Goal: Transaction & Acquisition: Purchase product/service

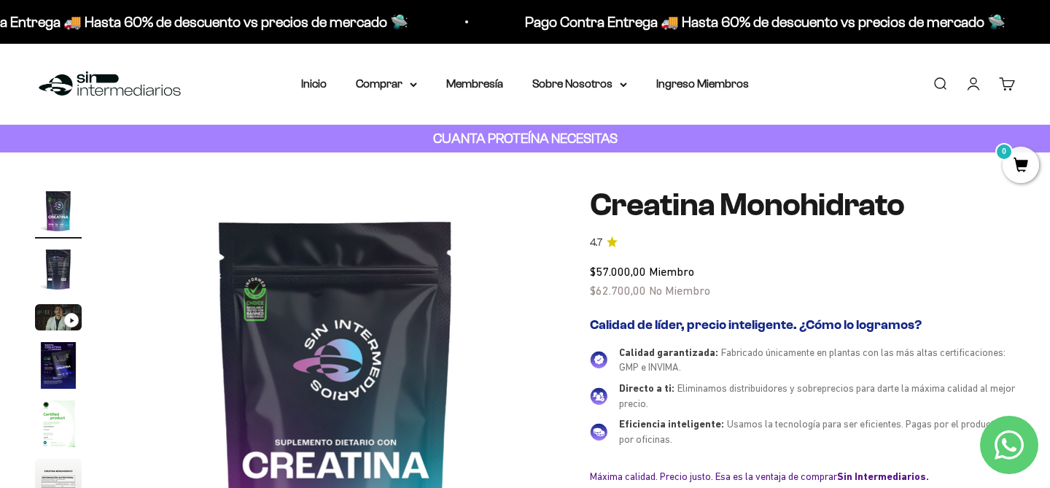
click at [974, 79] on link "Iniciar sesión" at bounding box center [973, 84] width 16 height 16
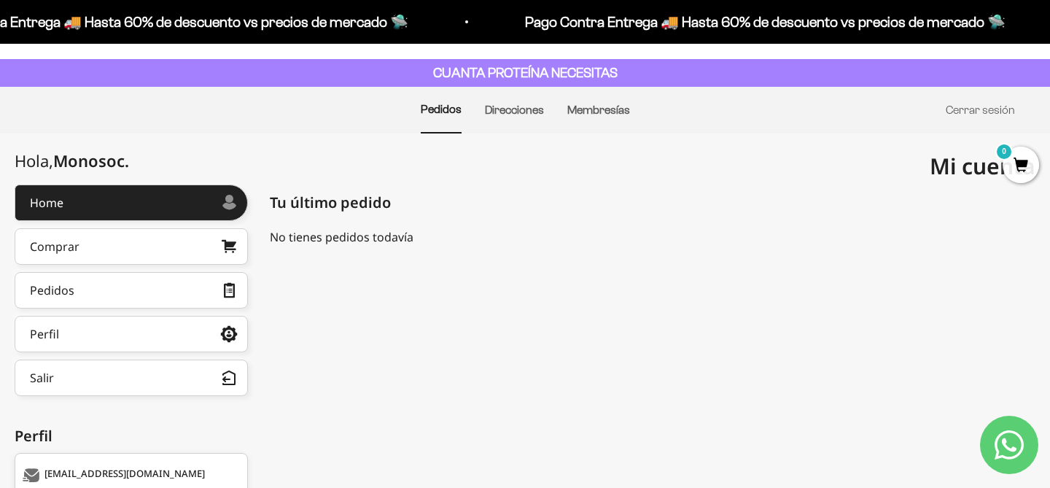
scroll to position [63, 0]
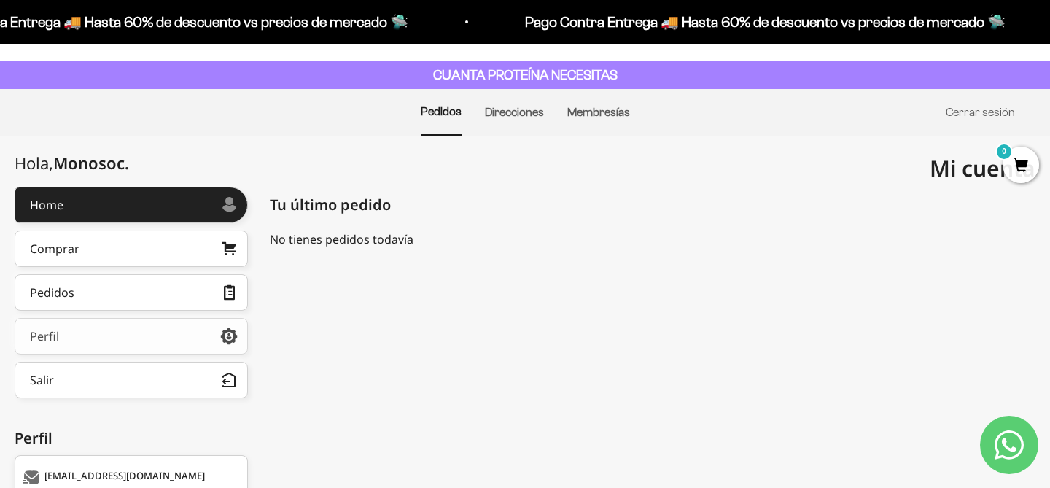
click at [130, 325] on link "Perfil" at bounding box center [131, 336] width 233 height 36
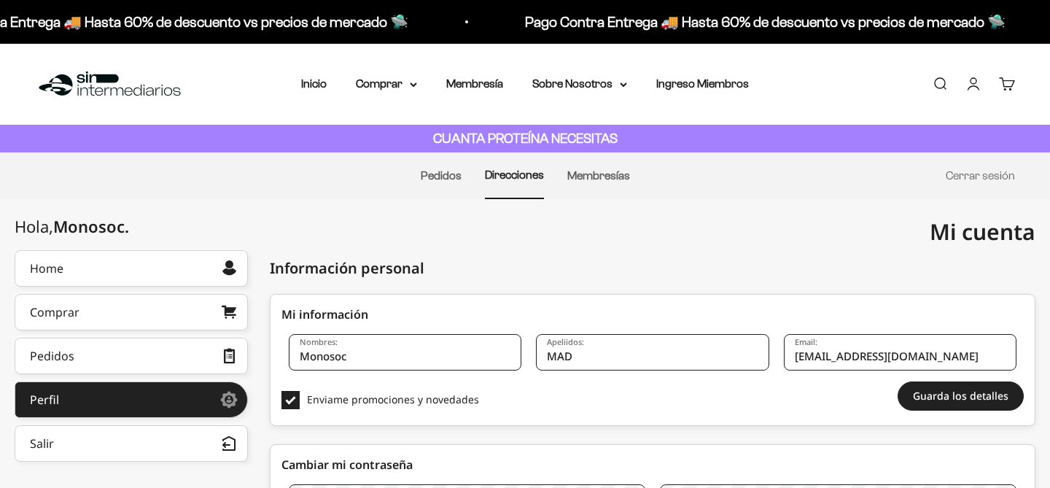
click at [367, 360] on input "Monosoc" at bounding box center [405, 352] width 232 height 36
type input "[PERSON_NAME]"
type input "o"
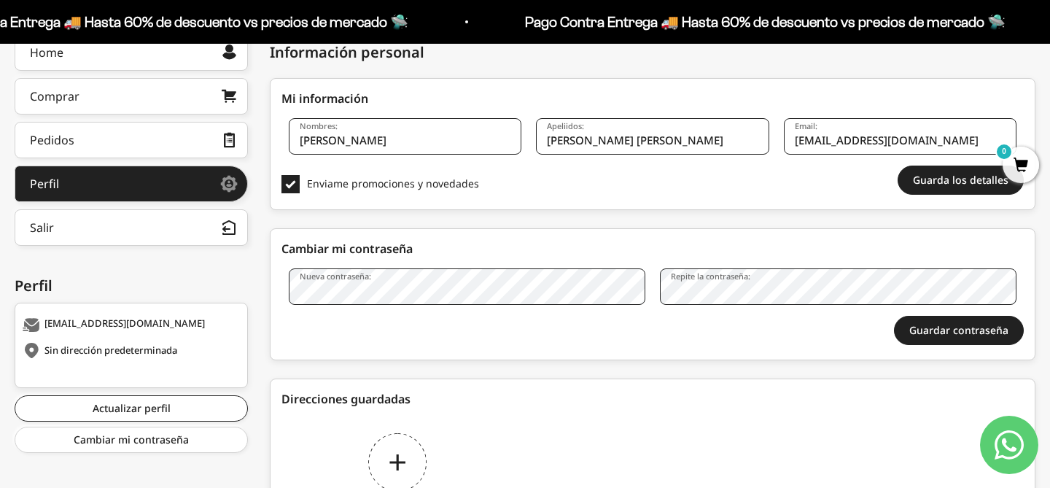
scroll to position [220, 0]
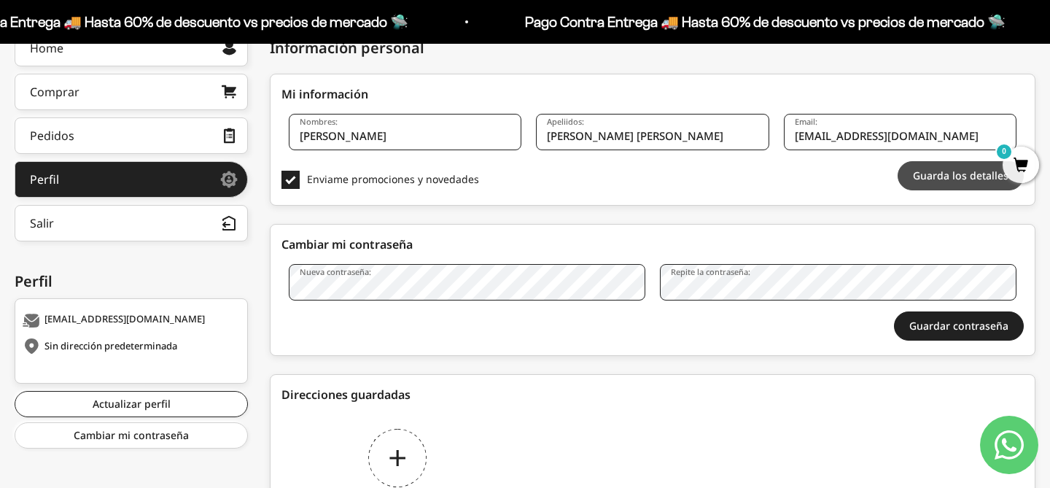
type input "Lopez Alcantara"
click at [925, 179] on button "Guarda los detalles" at bounding box center [960, 175] width 126 height 29
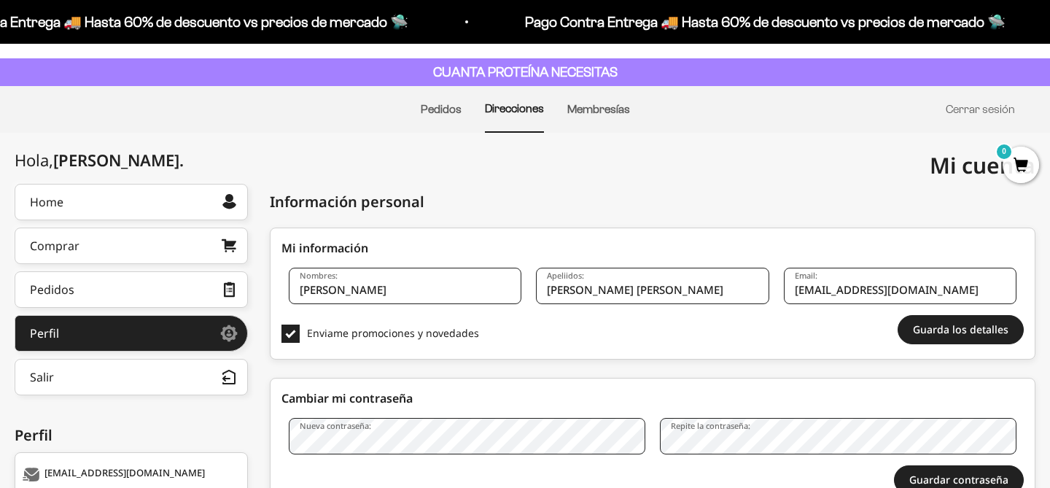
scroll to position [77, 0]
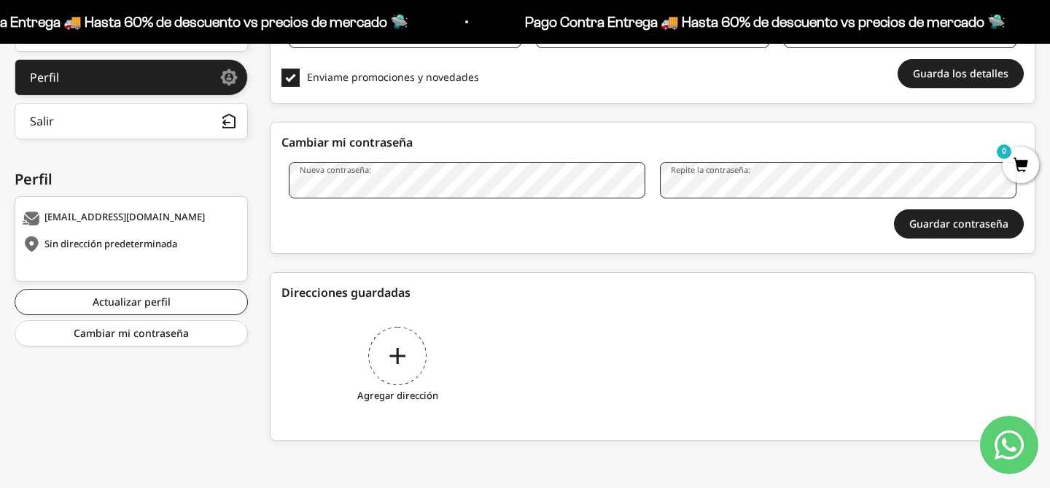
click at [396, 345] on div "Agregar dirección" at bounding box center [397, 366] width 232 height 109
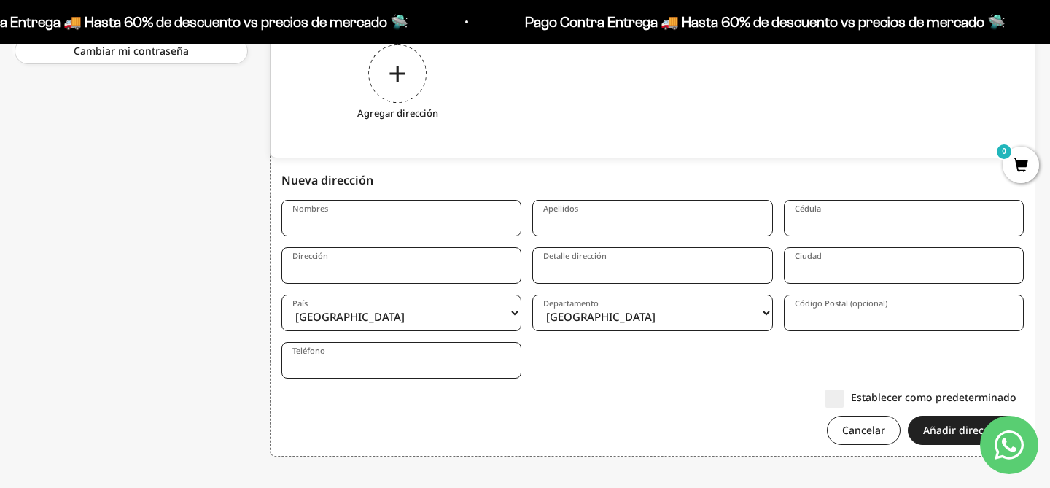
scroll to position [620, 0]
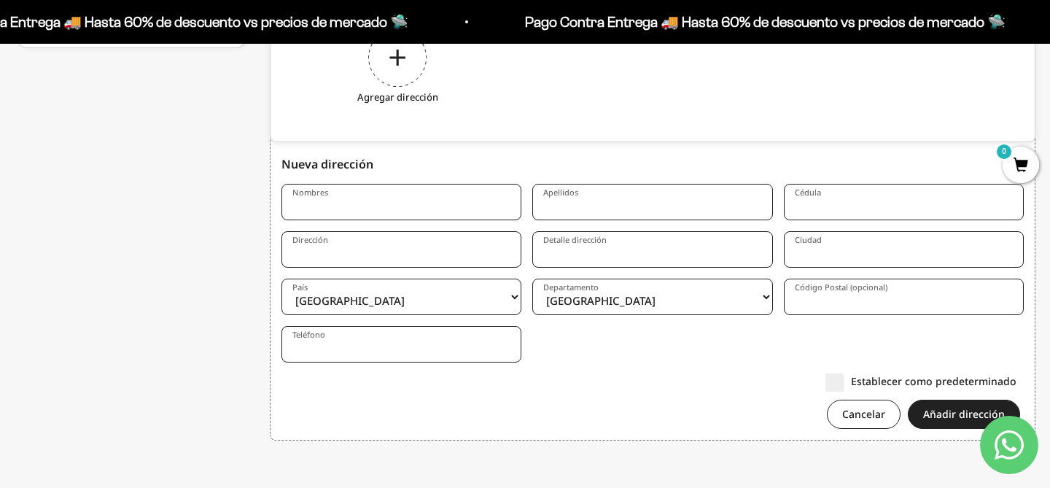
click at [368, 201] on input "Nombres" at bounding box center [401, 202] width 240 height 36
type input "[PERSON_NAME]"
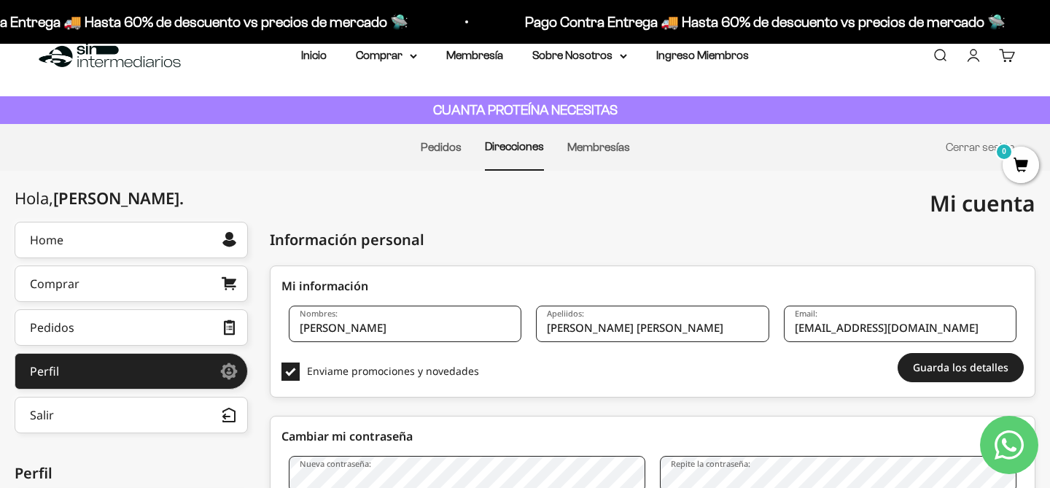
scroll to position [0, 0]
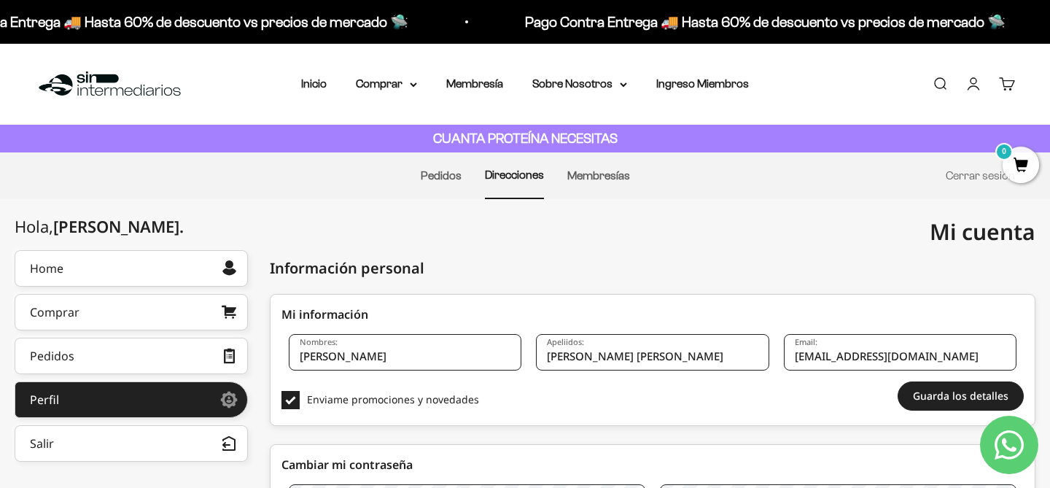
click at [609, 358] on input "Lopez Alcantara" at bounding box center [652, 352] width 232 height 36
click at [609, 357] on input "Lopez Alcantara" at bounding box center [652, 352] width 232 height 36
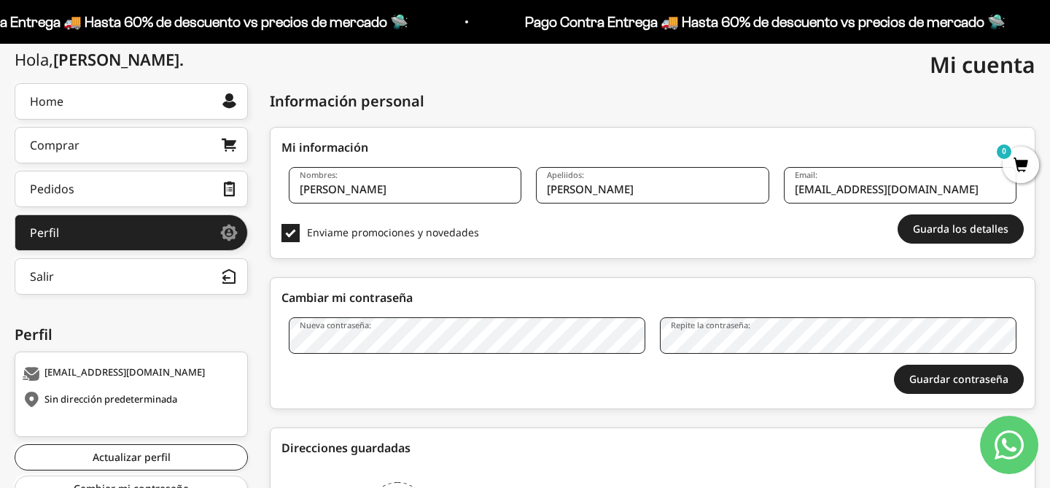
scroll to position [203, 0]
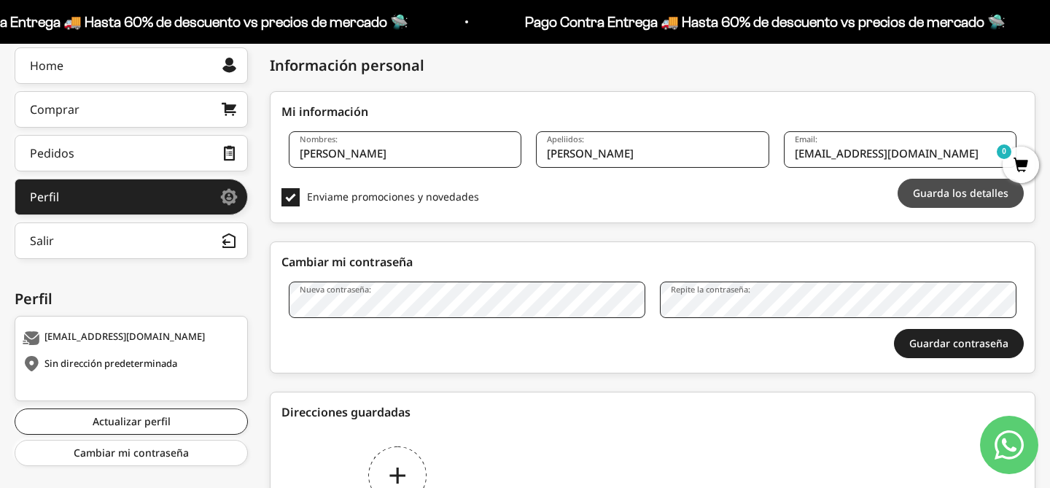
type input "[PERSON_NAME]"
click at [946, 198] on button "Guarda los detalles" at bounding box center [960, 193] width 126 height 29
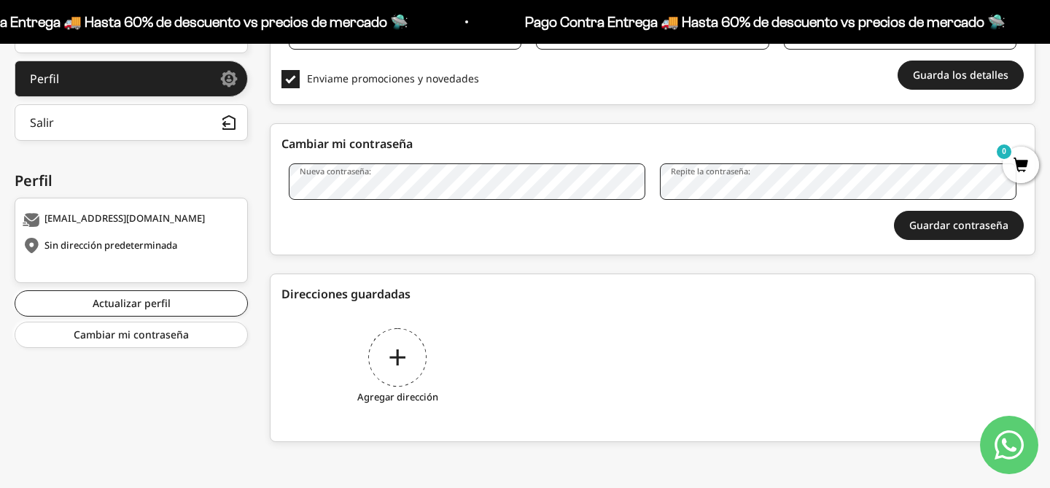
scroll to position [322, 0]
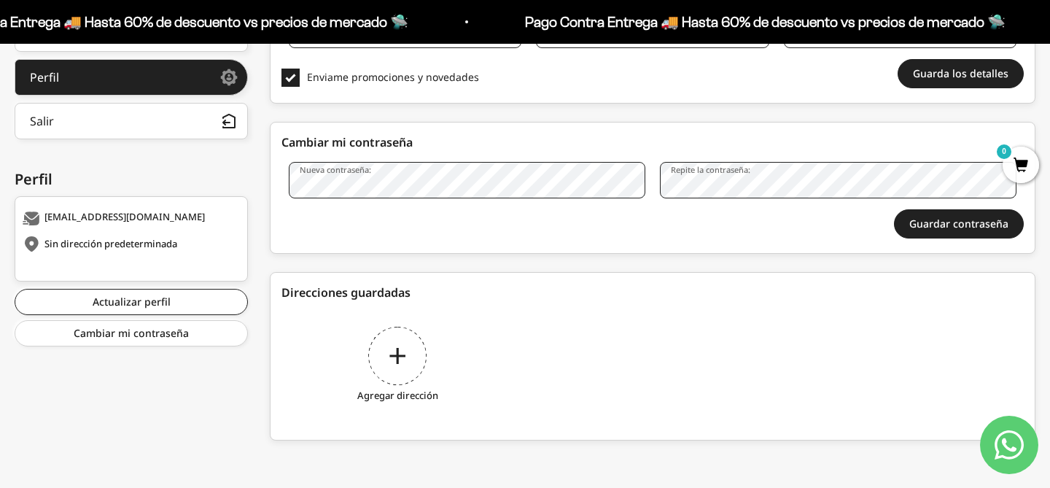
click at [404, 359] on div "Agregar dirección" at bounding box center [397, 366] width 232 height 109
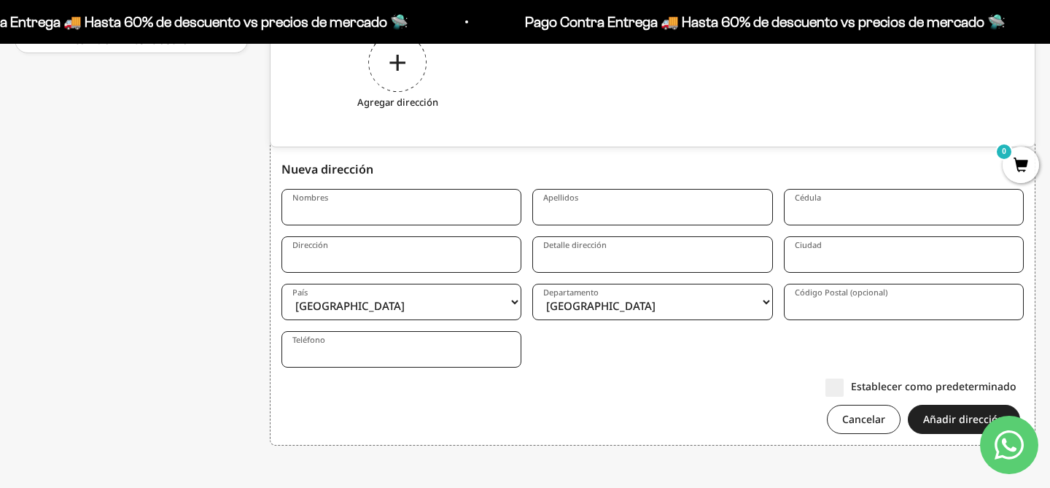
scroll to position [620, 0]
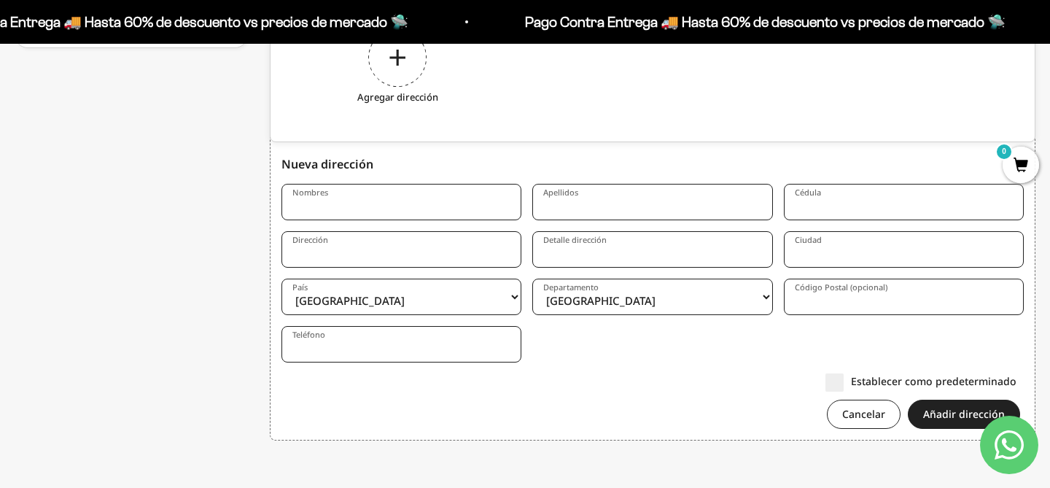
click at [345, 214] on input "Nombres" at bounding box center [401, 202] width 240 height 36
type input "[PERSON_NAME]"
type input "473928"
click at [312, 259] on input "Dirección" at bounding box center [401, 249] width 240 height 36
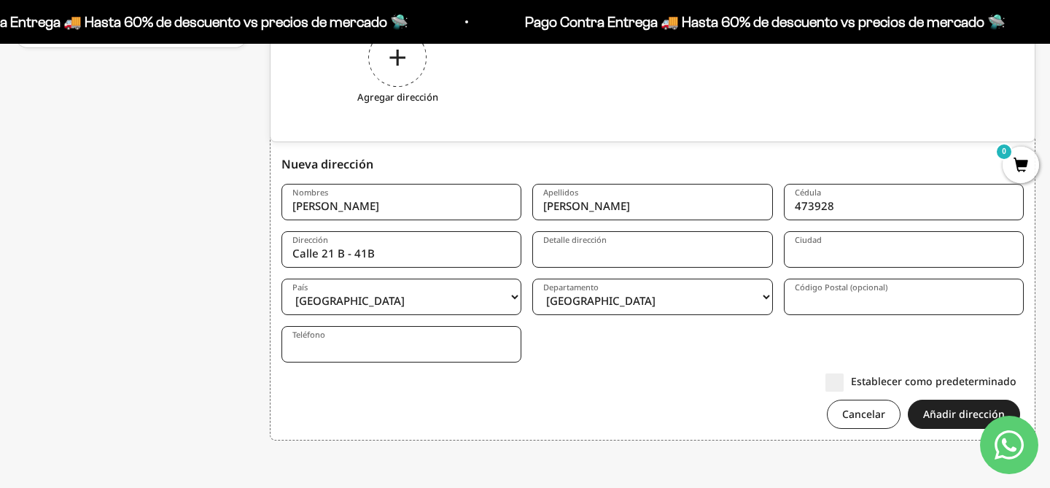
click at [348, 254] on input "Calle 21 B - 41B" at bounding box center [401, 249] width 240 height 36
click at [389, 257] on input "Calle 21 B # 41B" at bounding box center [401, 249] width 240 height 36
type input "Calle 21 B # 41B - 55"
type input "B5 Apt401"
click at [856, 253] on input "Ciudad" at bounding box center [903, 249] width 240 height 36
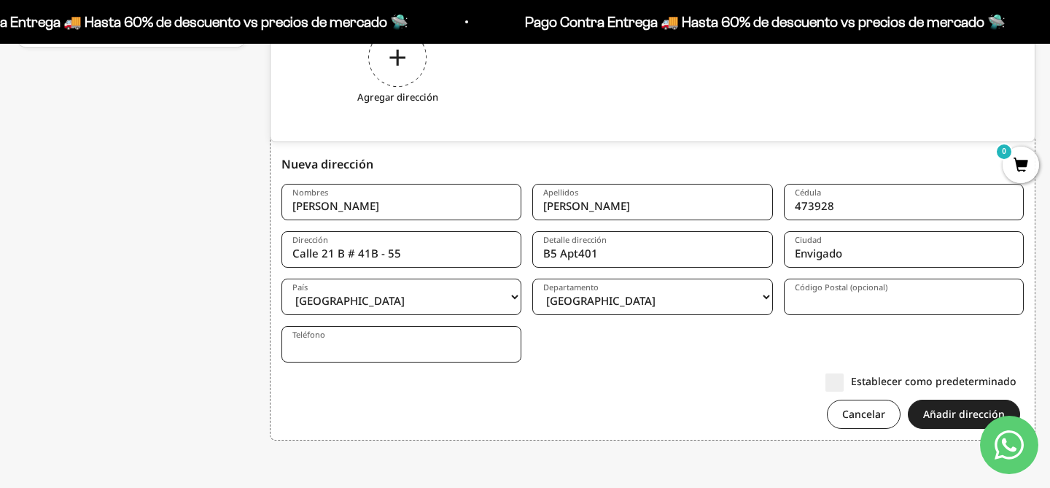
type input "Envigado"
click at [597, 303] on select "Amazonas Antioquia Arauca Atlántico Bogotá Bolívar Boyacá Caldas Caquetá Casana…" at bounding box center [652, 296] width 240 height 36
select select "Antioquia"
click at [532, 278] on select "Amazonas Antioquia Arauca Atlántico Bogotá Bolívar Boyacá Caldas Caquetá Casana…" at bounding box center [652, 296] width 240 height 36
click at [828, 305] on input "Código Postal (opcional)" at bounding box center [903, 296] width 240 height 36
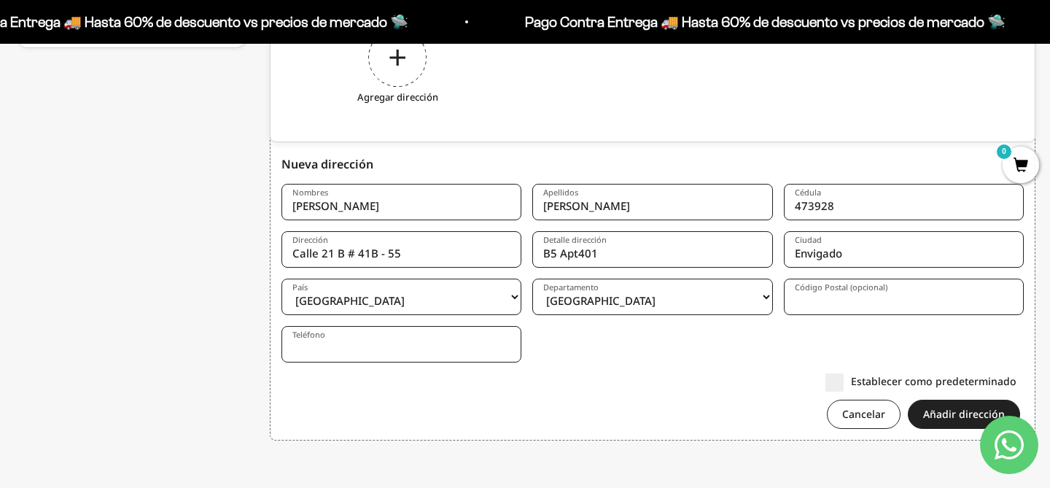
click at [439, 335] on input "Teléfono" at bounding box center [401, 344] width 240 height 36
type input "3002474284"
click at [835, 382] on label "Establecer como predeterminado" at bounding box center [920, 380] width 191 height 15
click at [1016, 380] on input "Establecer como predeterminado" at bounding box center [1016, 380] width 0 height 0
click at [939, 410] on button "Añadir dirección" at bounding box center [963, 413] width 112 height 29
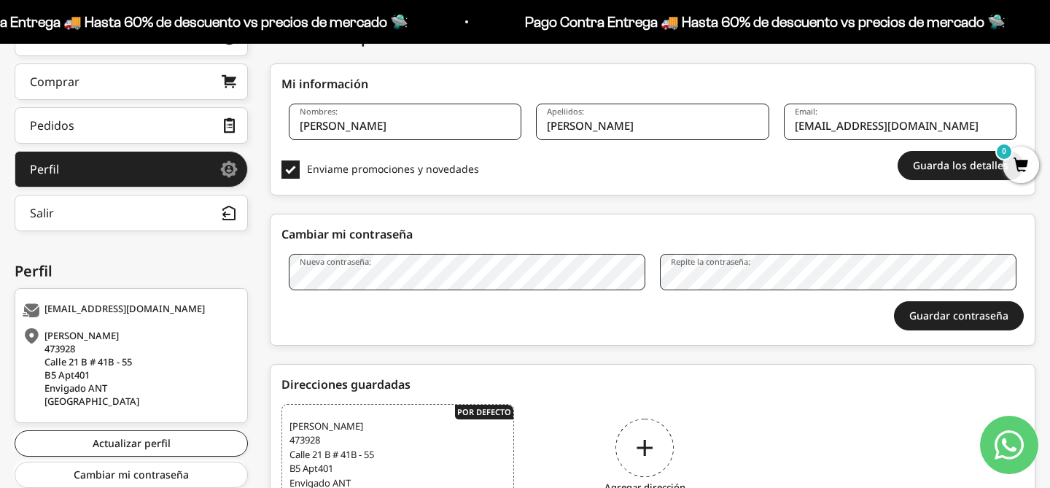
scroll to position [329, 0]
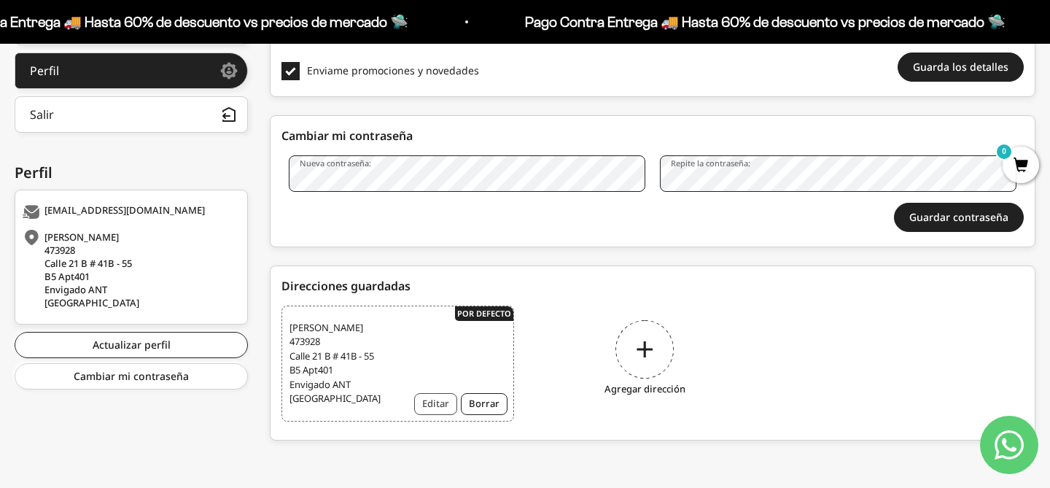
click at [437, 405] on button "Editar" at bounding box center [435, 404] width 43 height 22
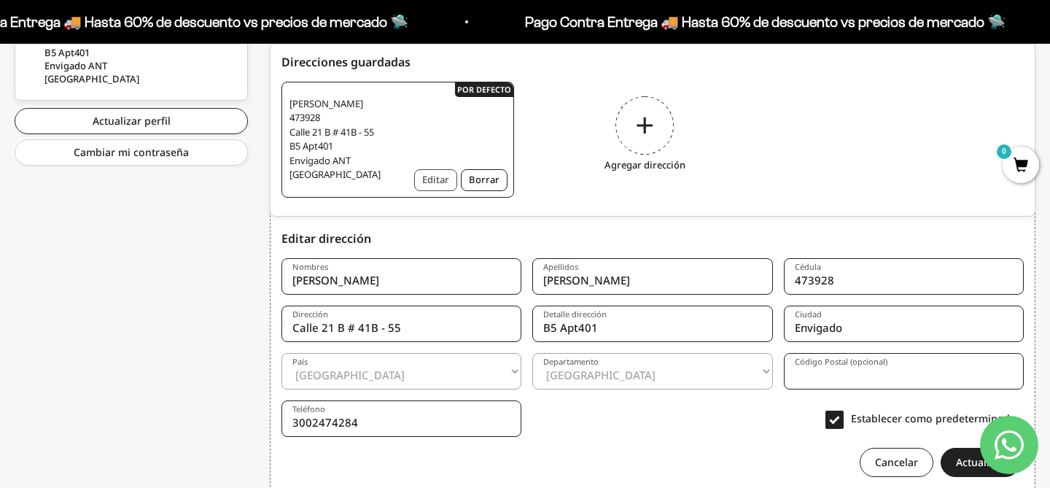
scroll to position [611, 0]
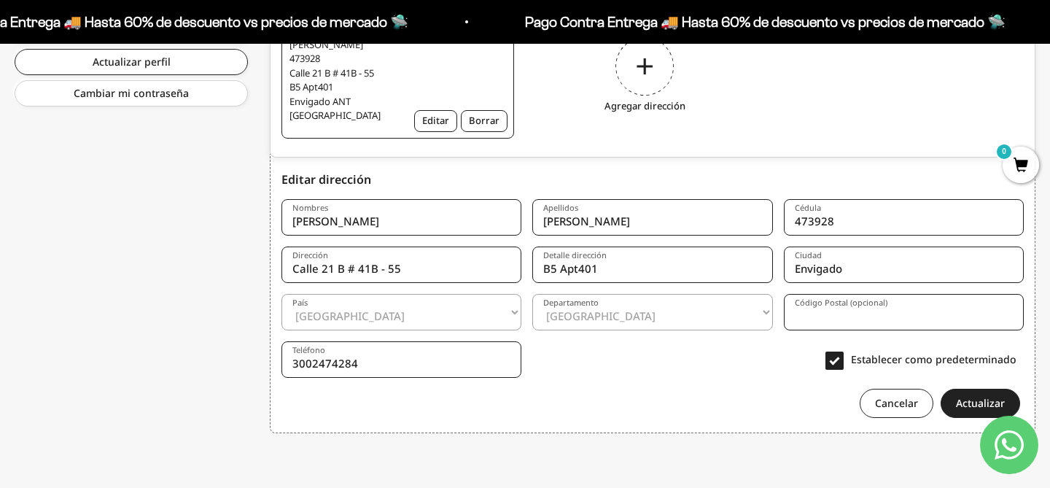
click at [340, 270] on input "Calle 21 B # 41B - 55" at bounding box center [401, 264] width 240 height 36
type input "Calle 21 SUR # 41B - 55"
click at [541, 269] on input "B5 Apt401" at bounding box center [652, 264] width 240 height 36
type input "Urb Quebradahonda B5 Apt401"
click at [759, 375] on form "Nombres Ignacio Apellidos Lopez Cédula 473928 Dirección Calle 21 SUR # 41B - 55…" at bounding box center [652, 303] width 742 height 230
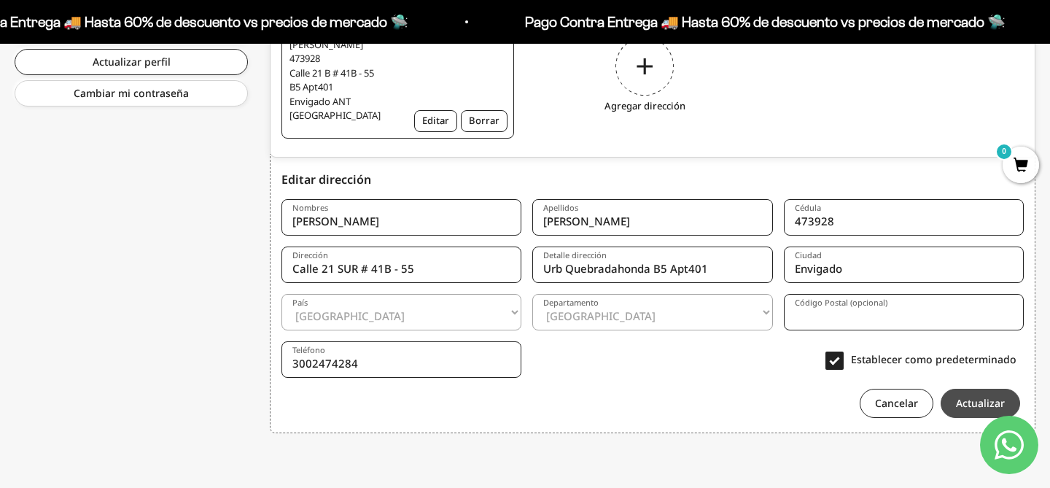
click at [968, 394] on button "Actualizar" at bounding box center [979, 402] width 79 height 29
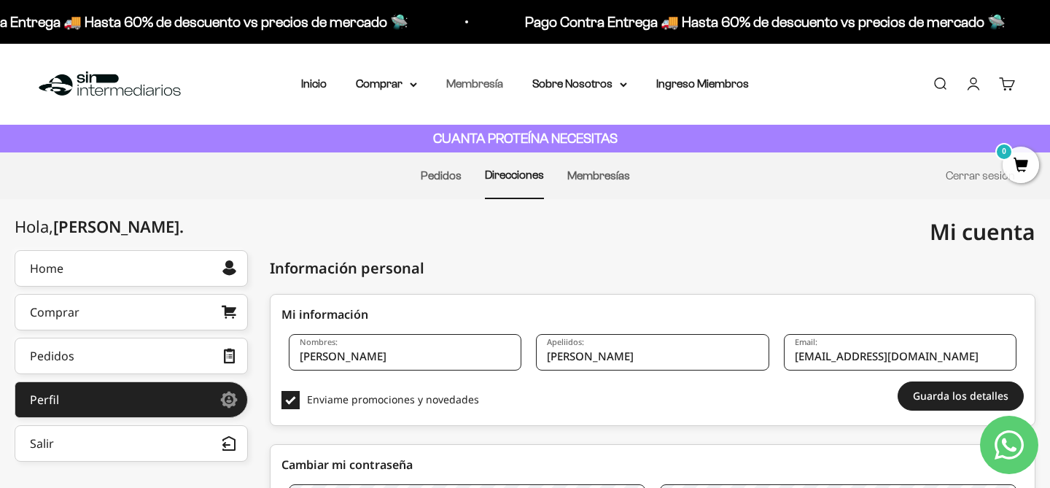
click at [486, 87] on link "Membresía" at bounding box center [474, 83] width 57 height 12
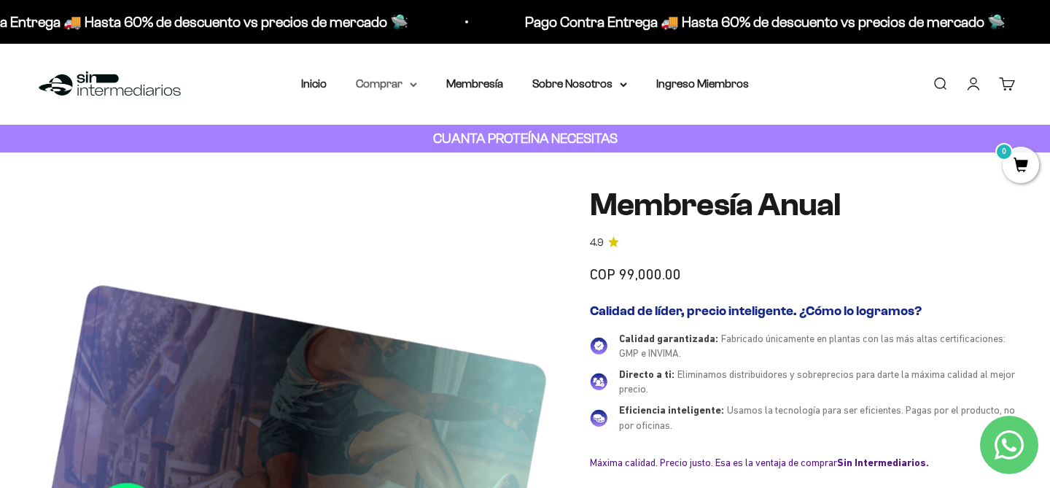
click at [400, 85] on summary "Comprar" at bounding box center [386, 83] width 61 height 19
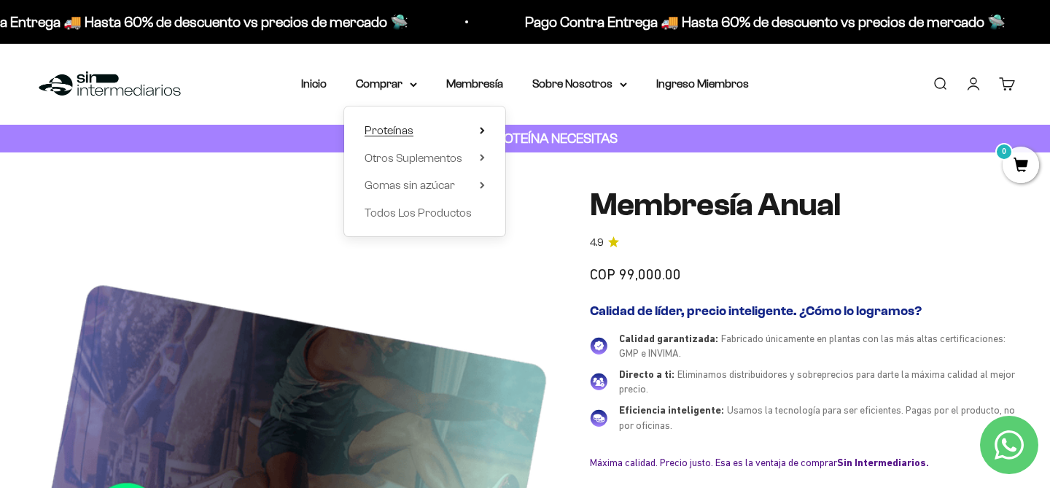
click at [399, 126] on span "Proteínas" at bounding box center [388, 130] width 49 height 12
click at [407, 156] on span "Otros Suplementos" at bounding box center [413, 158] width 98 height 12
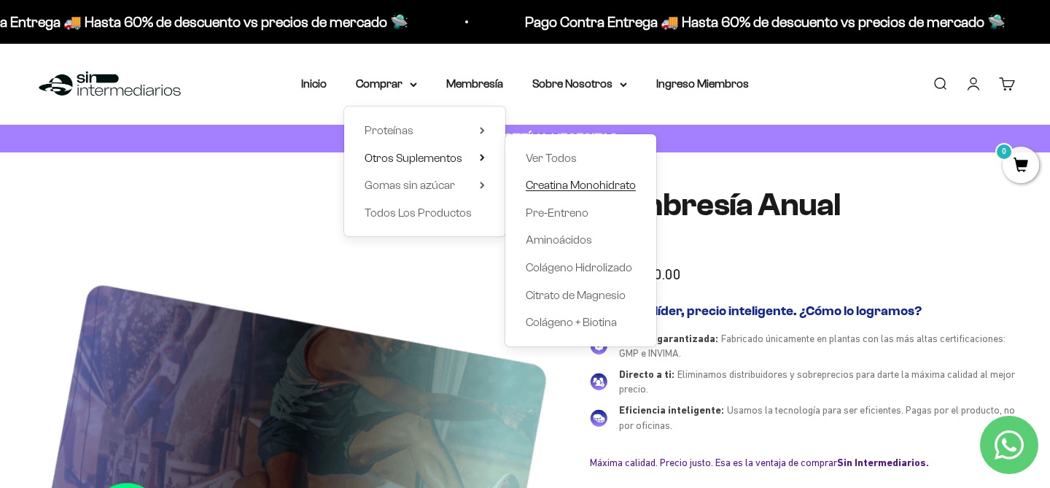
click at [573, 191] on span "Creatina Monohidrato" at bounding box center [580, 185] width 110 height 19
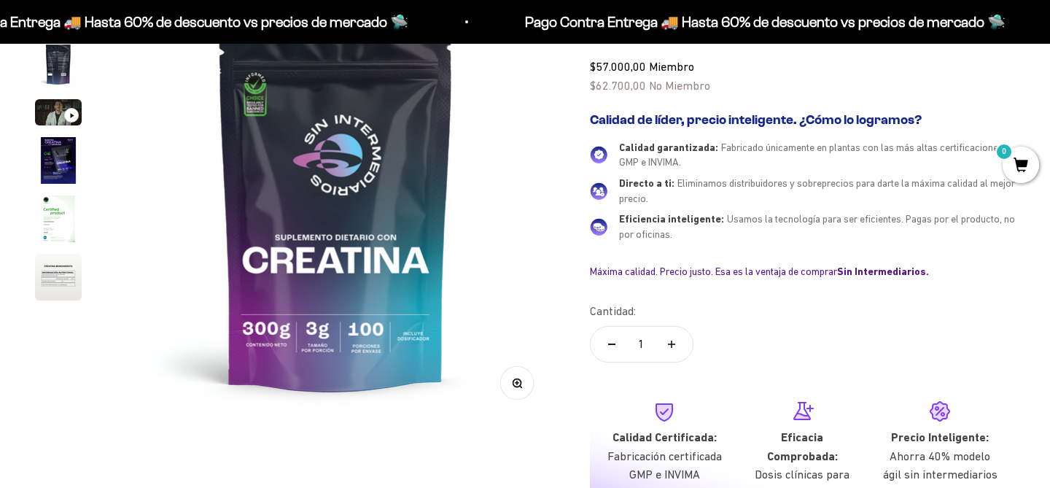
click at [673, 341] on icon "Aumentar cantidad" at bounding box center [671, 343] width 7 height 7
click at [615, 344] on button "Reducir cantidad" at bounding box center [611, 344] width 42 height 35
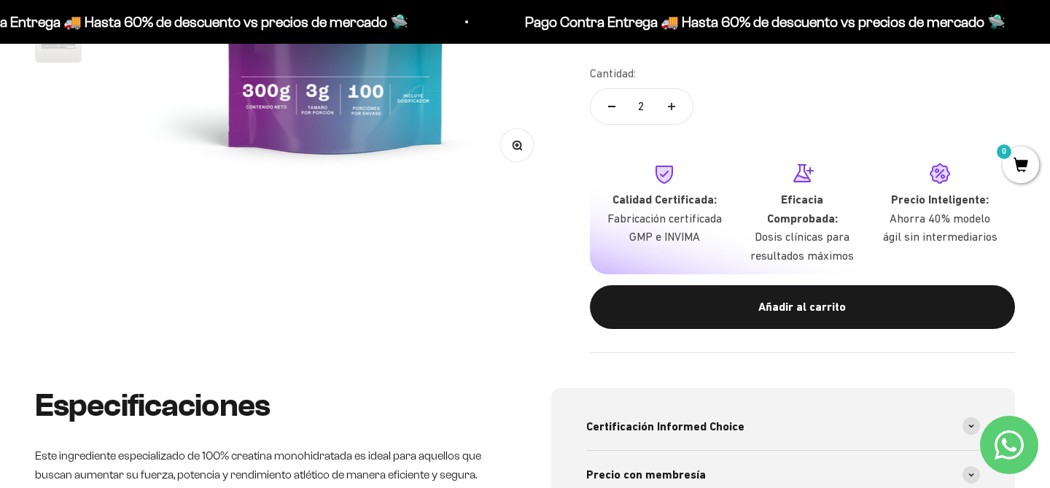
scroll to position [566, 0]
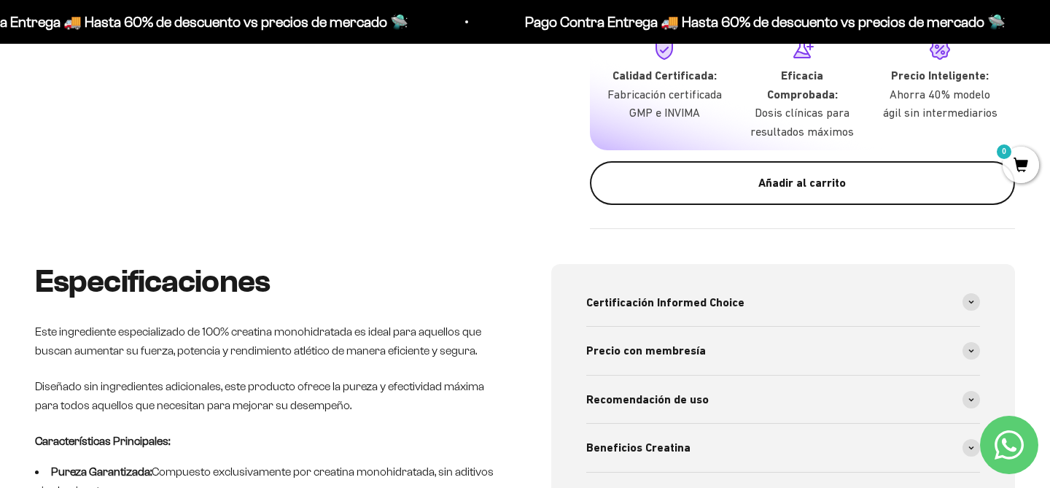
click at [783, 188] on div "Añadir al carrito" at bounding box center [802, 182] width 367 height 19
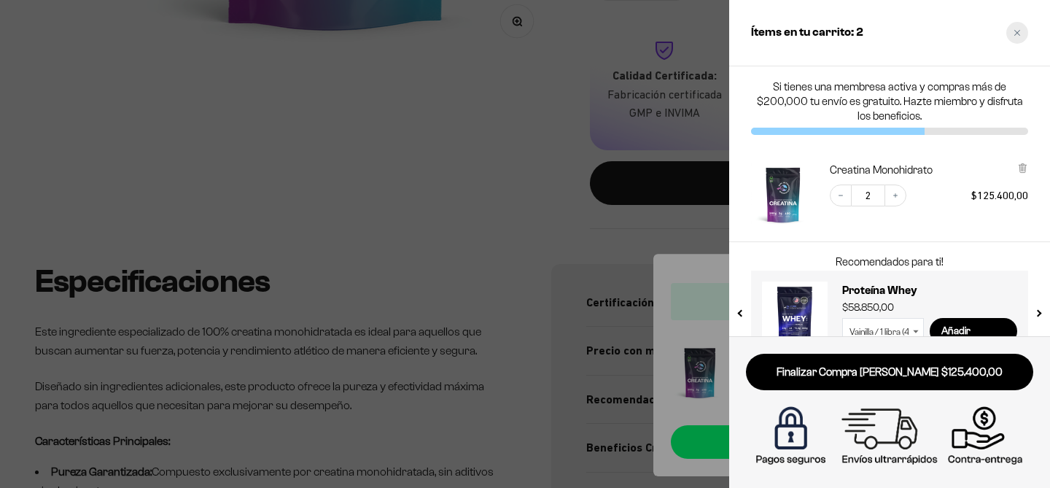
click at [1020, 34] on icon "Close cart" at bounding box center [1016, 32] width 7 height 7
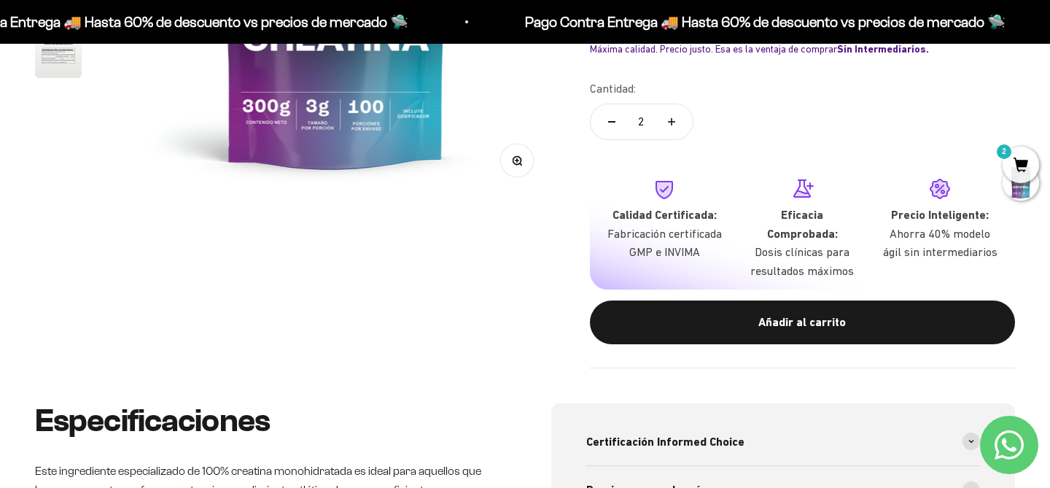
scroll to position [425, 0]
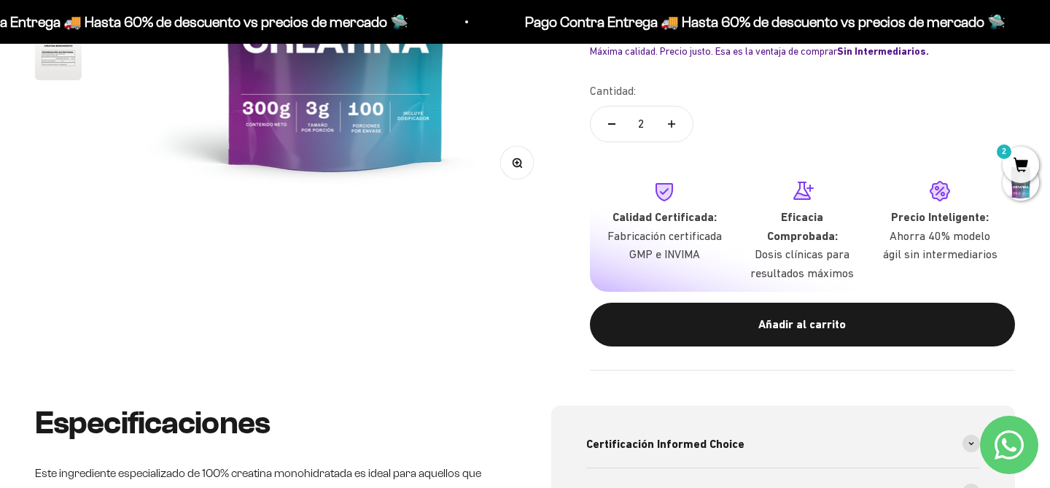
click at [672, 120] on icon "Aumentar cantidad" at bounding box center [671, 123] width 7 height 7
type input "3"
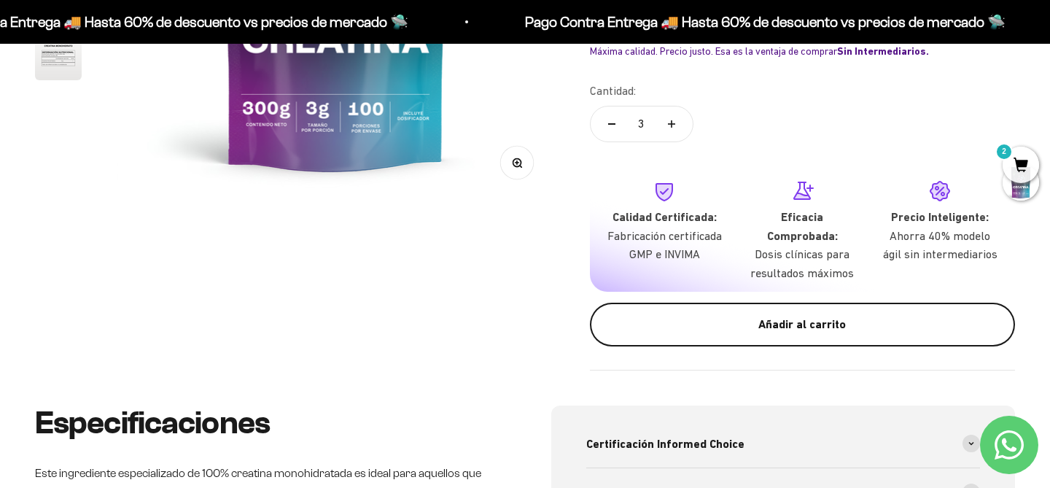
click at [769, 324] on div "Añadir al carrito" at bounding box center [802, 324] width 367 height 19
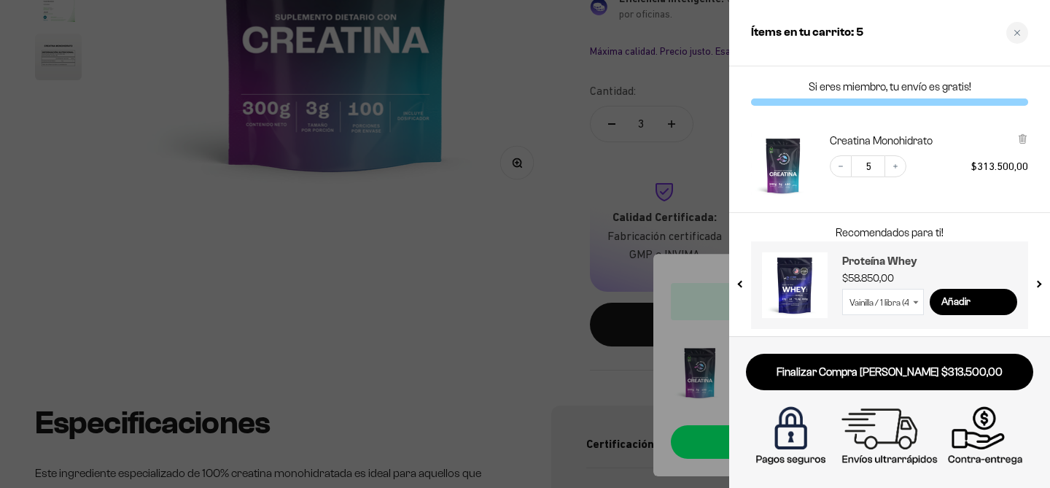
scroll to position [4, 0]
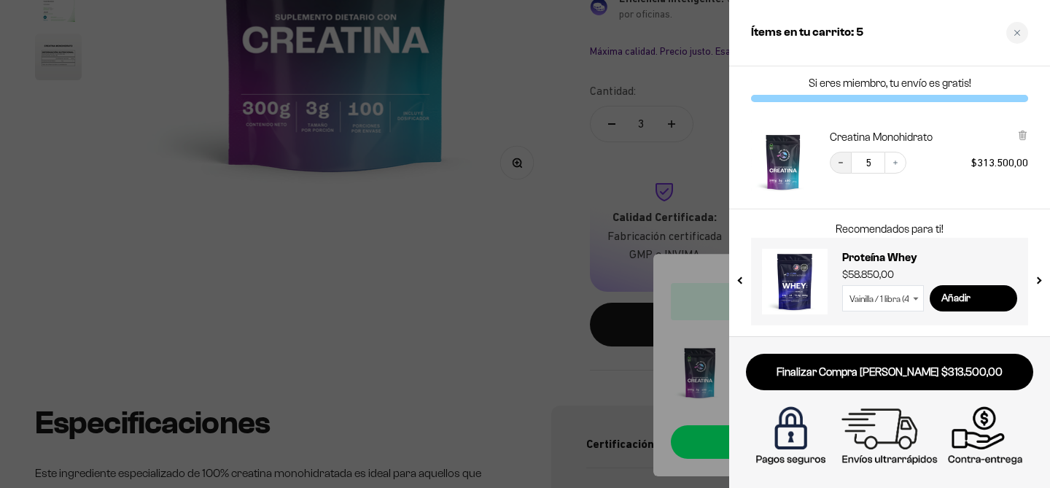
click at [845, 164] on button "Decrease quantity" at bounding box center [840, 163] width 22 height 22
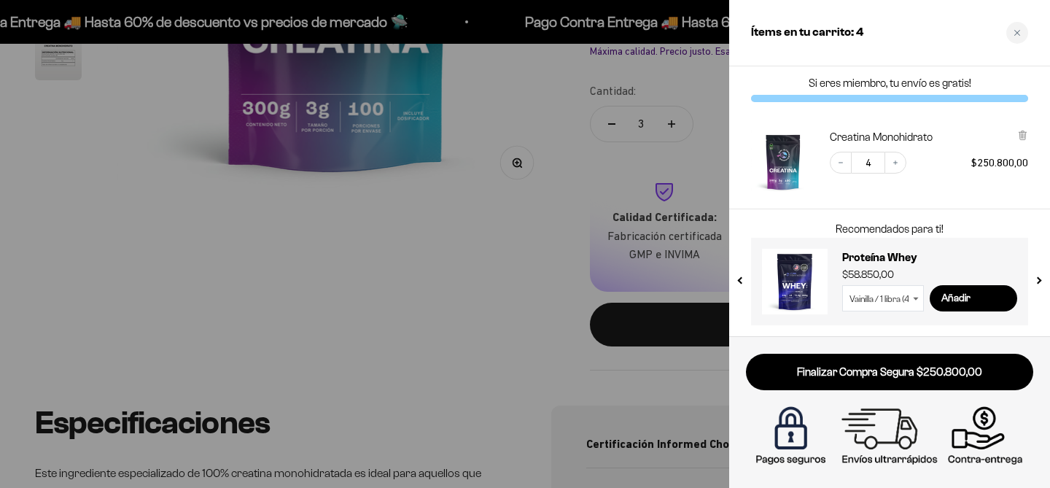
click at [845, 164] on button "Decrease quantity" at bounding box center [840, 163] width 22 height 22
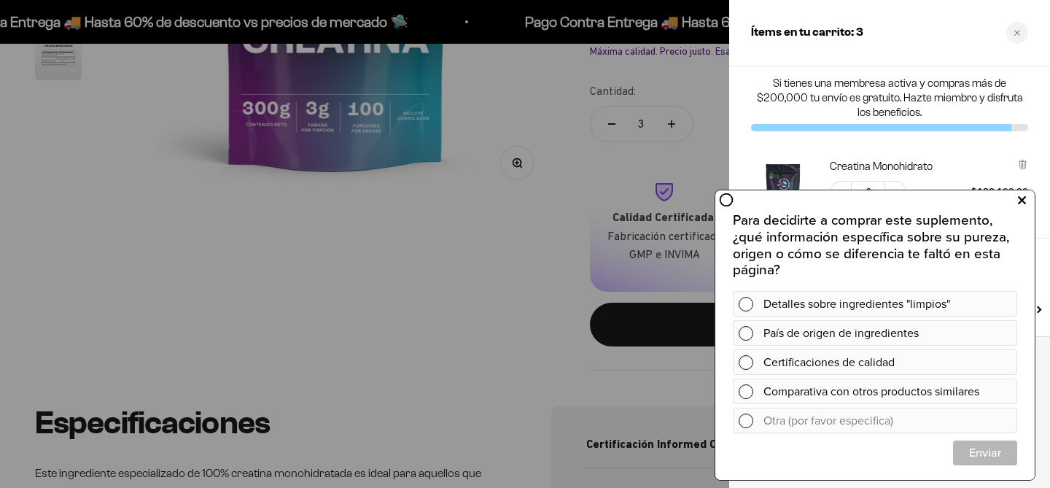
click at [1020, 200] on icon at bounding box center [1021, 200] width 8 height 19
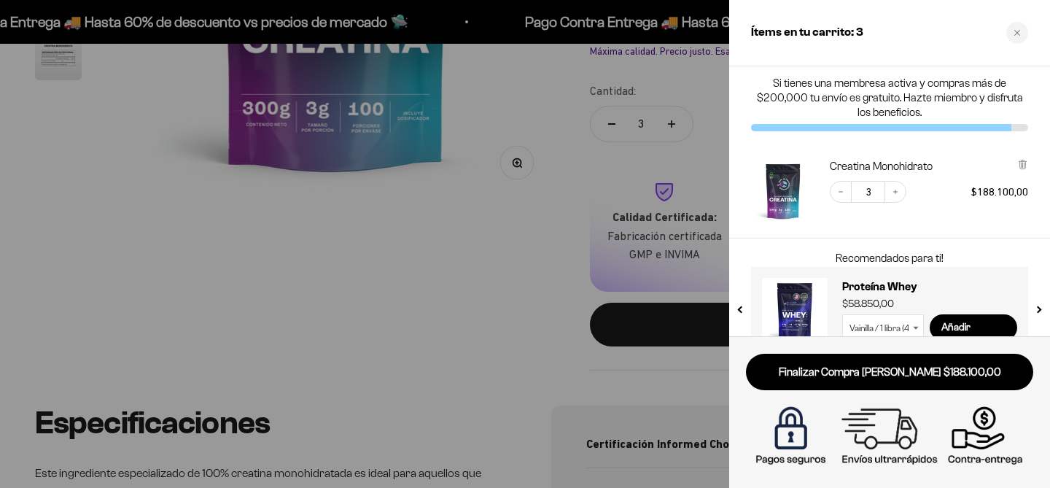
click at [494, 246] on div at bounding box center [525, 244] width 1050 height 488
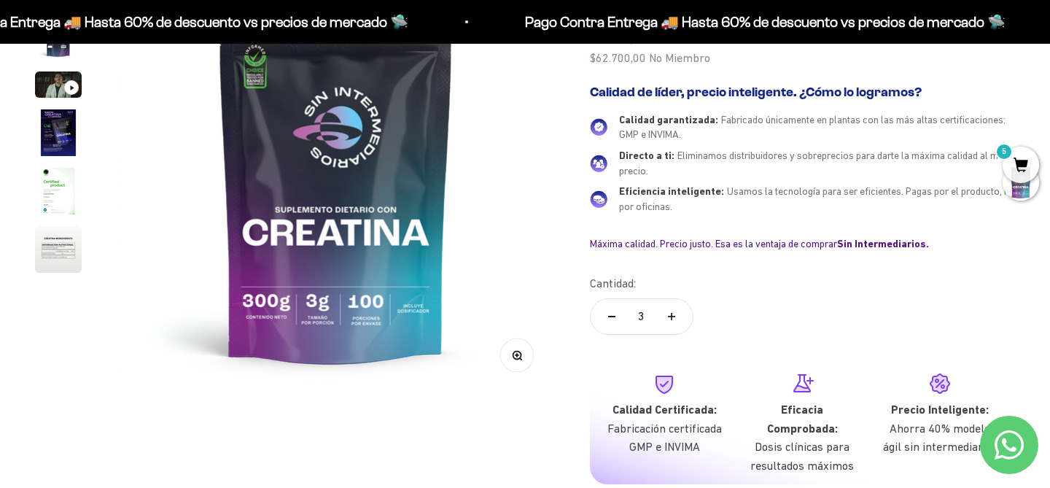
scroll to position [0, 0]
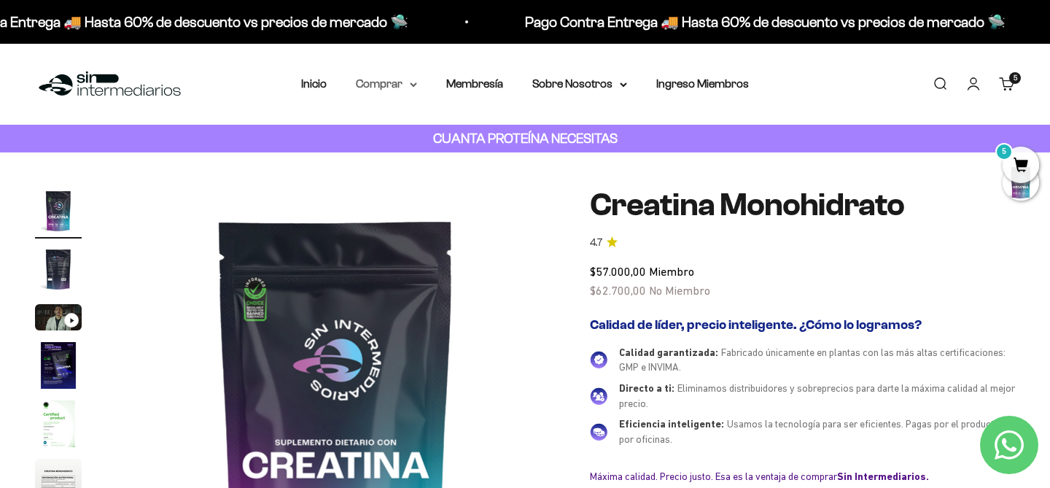
click at [380, 80] on summary "Comprar" at bounding box center [386, 83] width 61 height 19
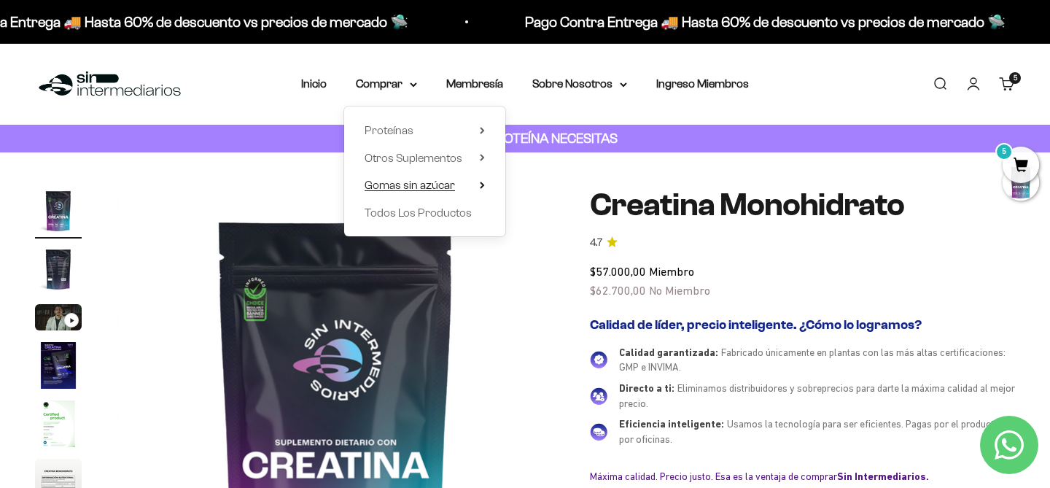
click at [410, 187] on span "Gomas sin azúcar" at bounding box center [409, 185] width 90 height 12
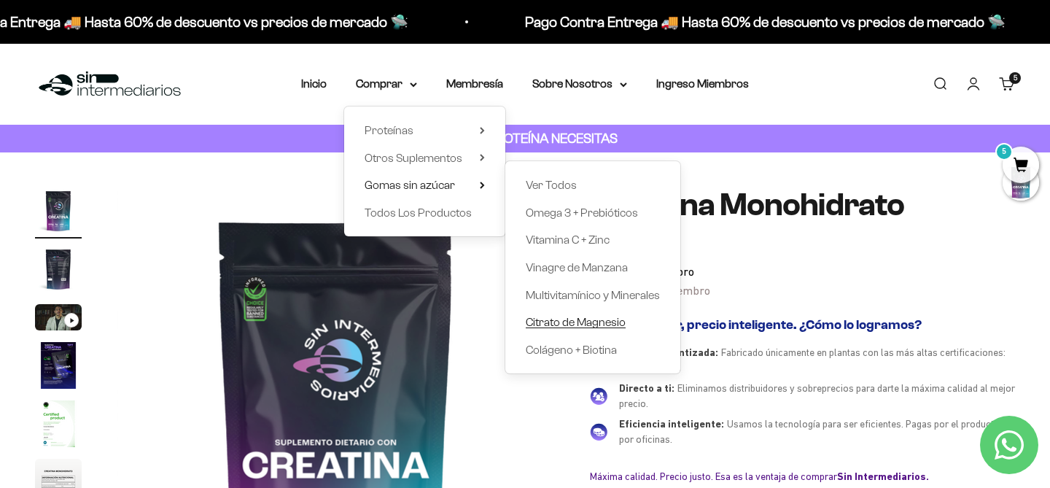
click at [595, 324] on span "Citrato de Magnesio" at bounding box center [575, 322] width 100 height 12
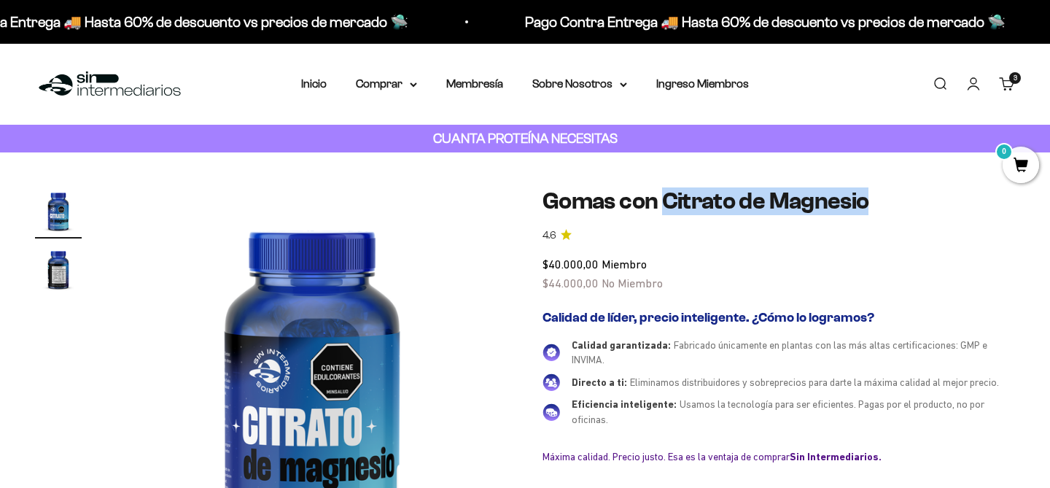
drag, startPoint x: 663, startPoint y: 201, endPoint x: 869, endPoint y: 203, distance: 205.5
click at [870, 203] on h1 "Gomas con Citrato de Magnesio" at bounding box center [778, 201] width 472 height 28
copy h1 "Citrato de Magnesio"
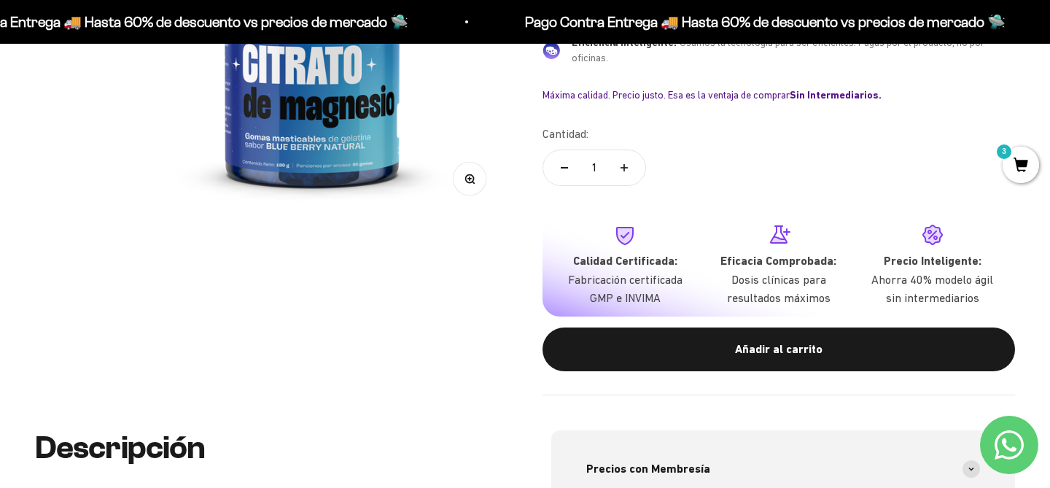
scroll to position [362, 0]
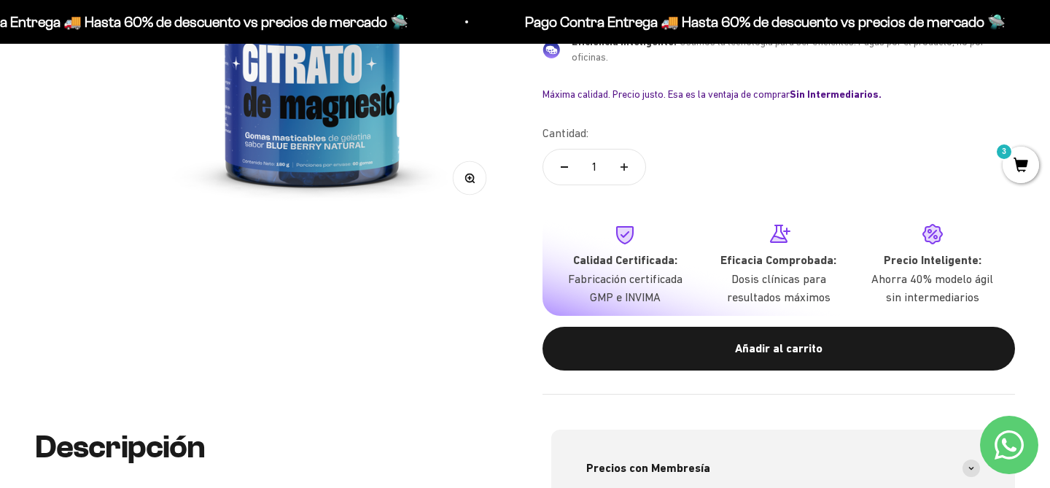
click at [735, 350] on div "Añadir al carrito" at bounding box center [778, 348] width 414 height 19
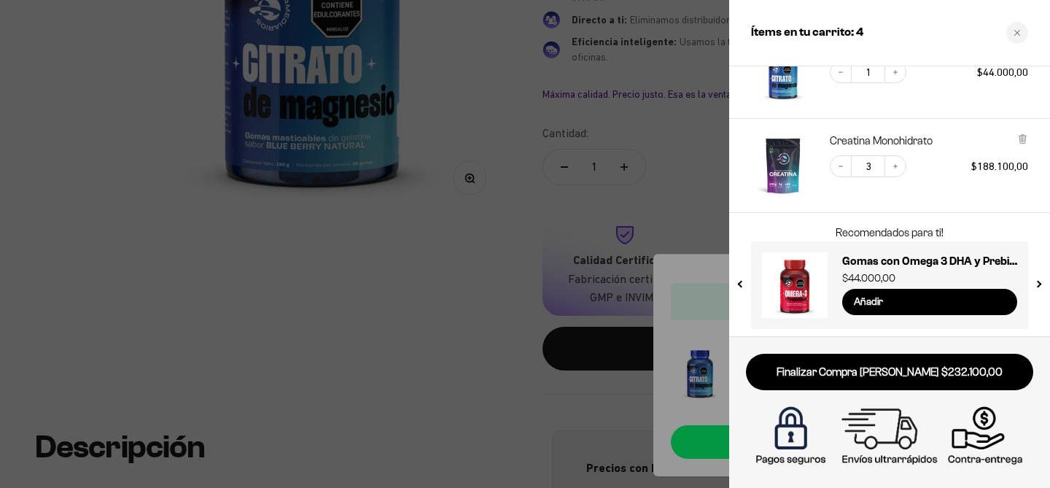
scroll to position [98, 0]
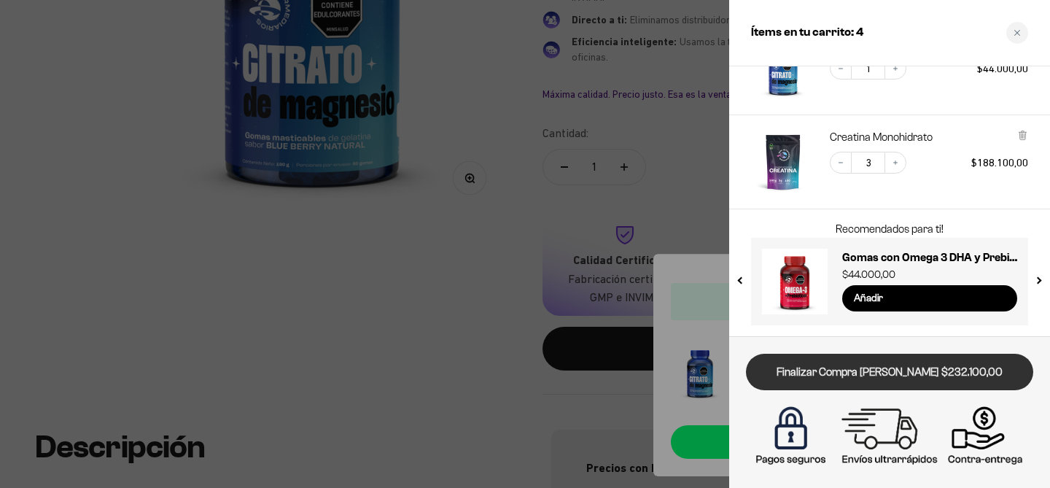
click at [833, 373] on link "Finalizar Compra [PERSON_NAME] $232.100,00" at bounding box center [889, 371] width 287 height 37
